Goal: Task Accomplishment & Management: Manage account settings

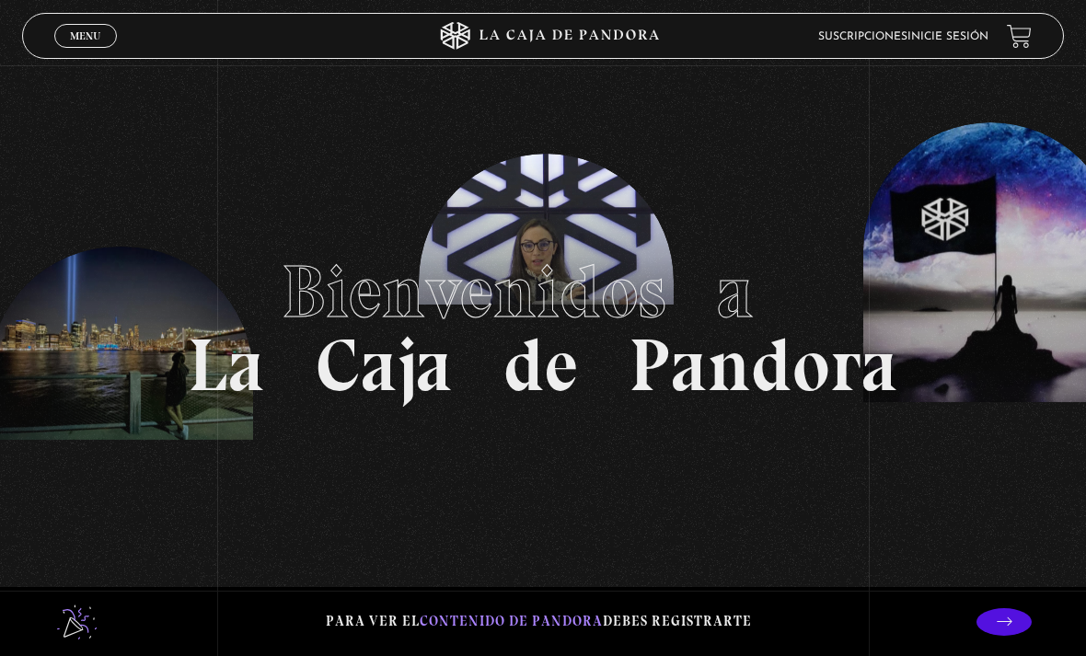
scroll to position [77, 0]
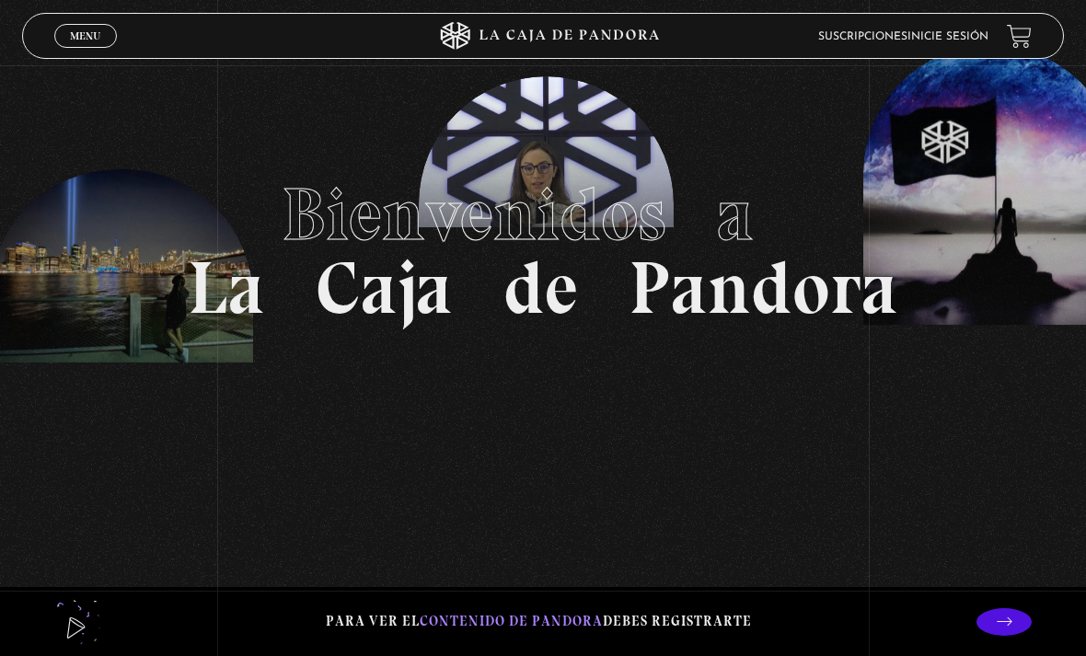
click at [63, 46] on link "Menu Cerrar" at bounding box center [85, 36] width 63 height 24
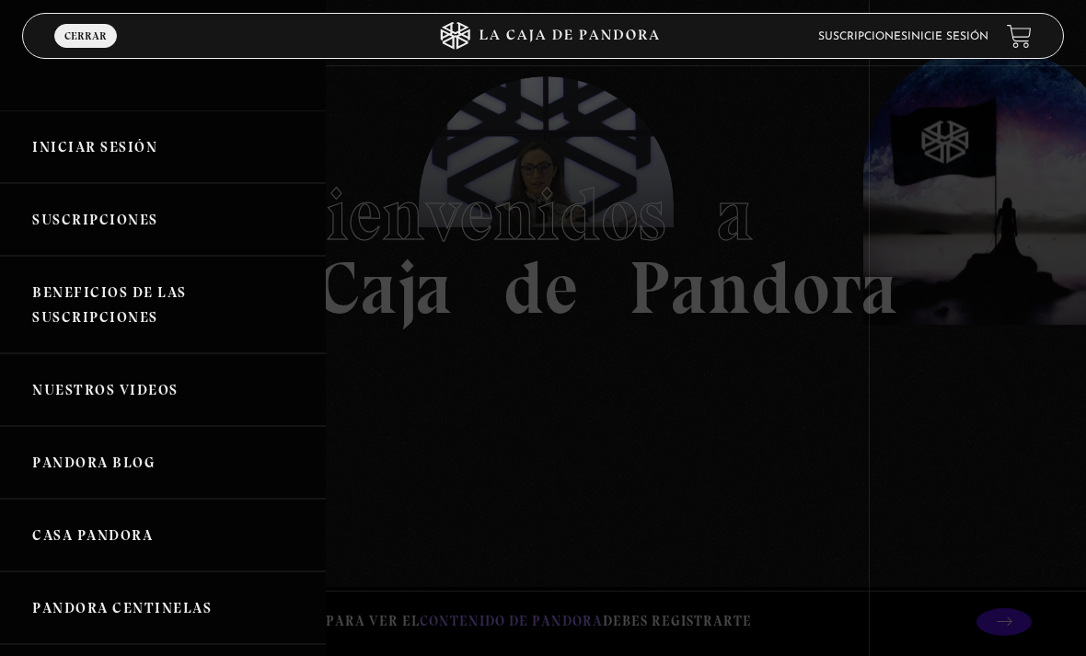
click at [32, 151] on link "Iniciar Sesión" at bounding box center [163, 146] width 326 height 73
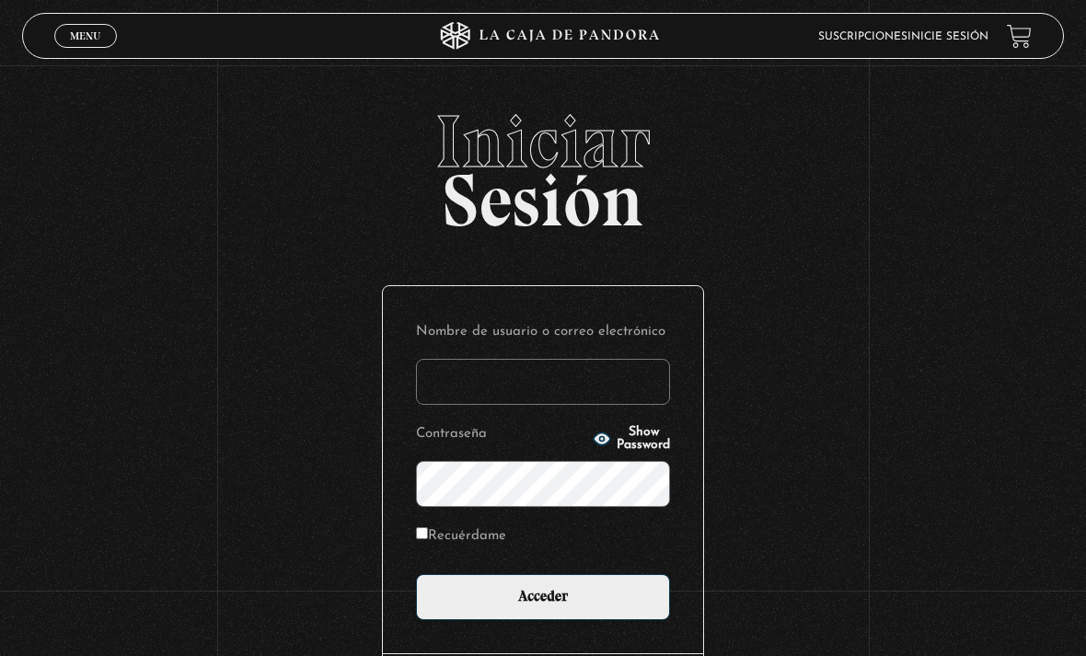
click at [814, 241] on div "Iniciar Sesión Nombre de usuario o correo electrónico Contraseña Show Password …" at bounding box center [543, 452] width 1086 height 695
click at [578, 374] on input "Nombre de usuario o correo electrónico" at bounding box center [543, 382] width 254 height 46
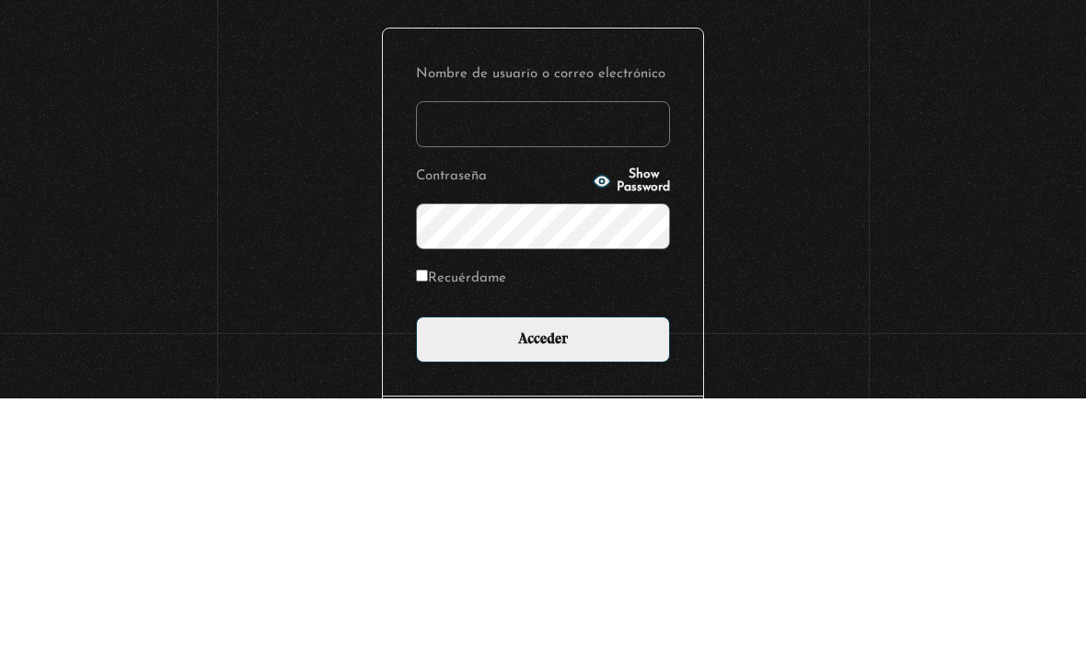
type input "[PERSON_NAME][EMAIL_ADDRESS][PERSON_NAME][DOMAIN_NAME]"
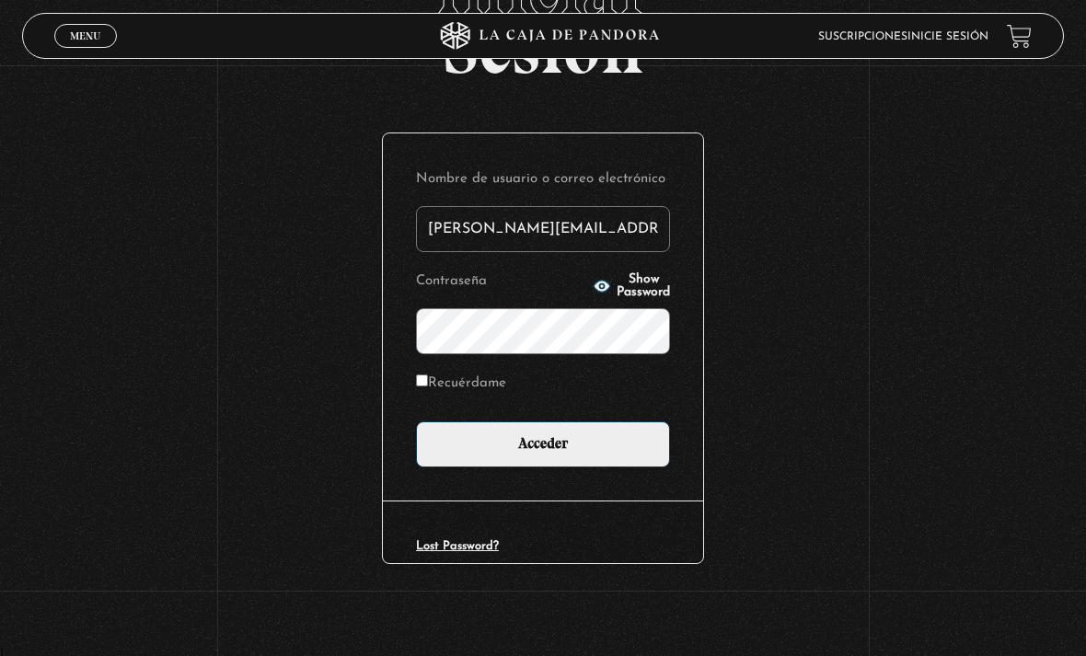
click at [547, 444] on input "Acceder" at bounding box center [543, 444] width 254 height 46
